Goal: Find specific page/section

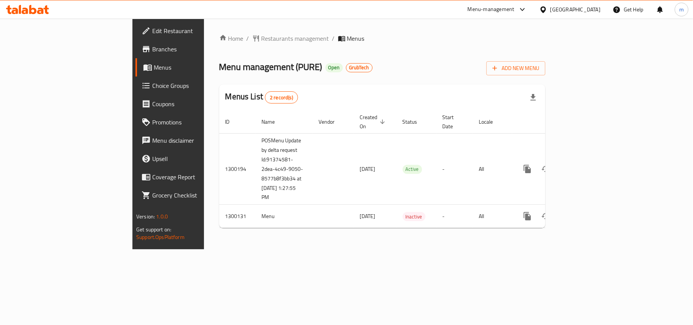
click at [249, 96] on div "Menus List 2 record(s)" at bounding box center [382, 97] width 326 height 26
click at [261, 40] on span "Restaurants management" at bounding box center [295, 38] width 68 height 9
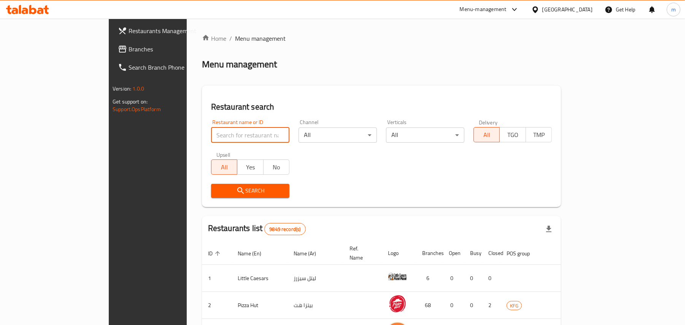
click at [211, 133] on input "search" at bounding box center [250, 135] width 78 height 15
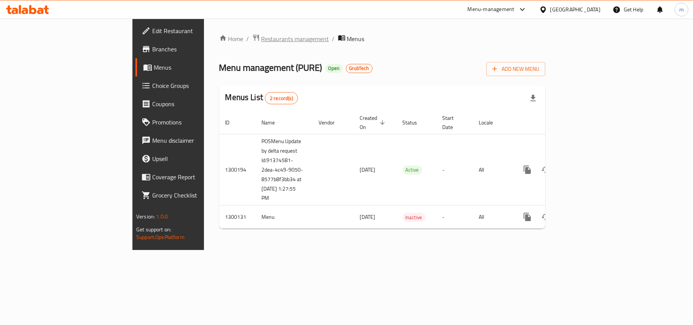
click at [261, 40] on span "Restaurants management" at bounding box center [295, 38] width 68 height 9
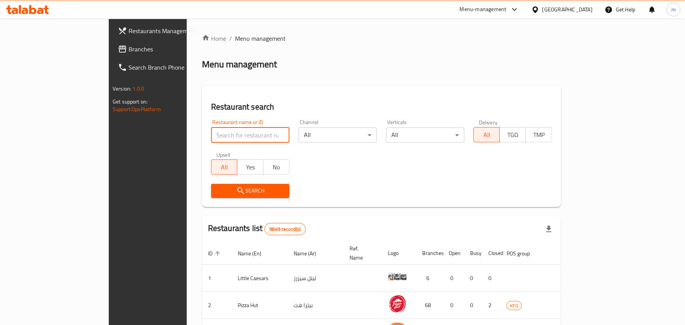
click at [211, 133] on input "search" at bounding box center [250, 135] width 78 height 15
paste input "701631"
type input "701631"
click at [236, 193] on icon "submit" at bounding box center [240, 190] width 9 height 9
